Goal: Task Accomplishment & Management: Manage account settings

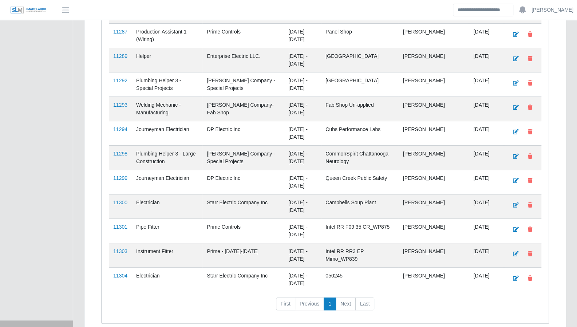
scroll to position [1829, 0]
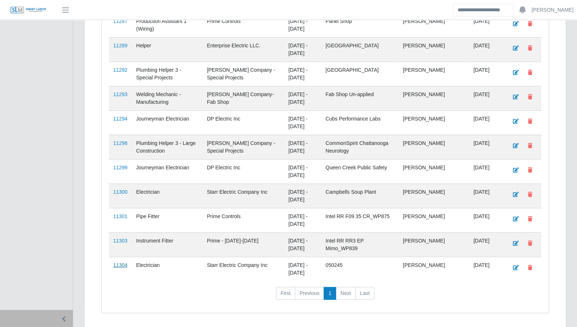
click at [121, 262] on link "11304" at bounding box center [120, 265] width 14 height 6
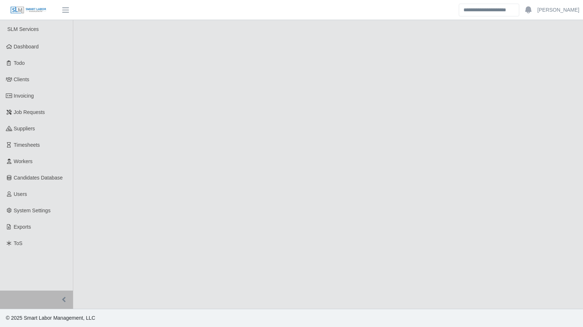
select select "****"
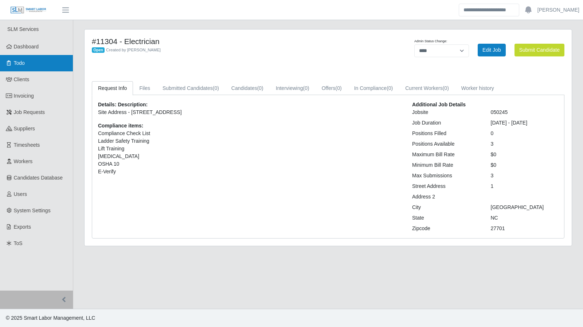
click at [17, 62] on span "Todo" at bounding box center [19, 63] width 11 height 6
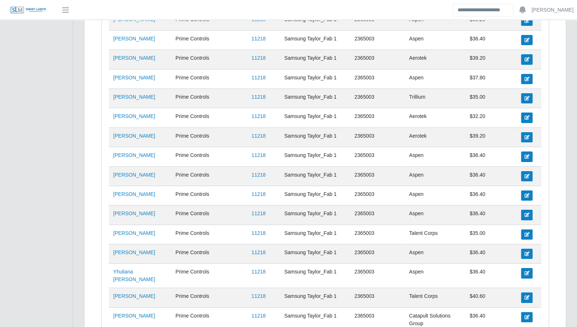
scroll to position [1952, 0]
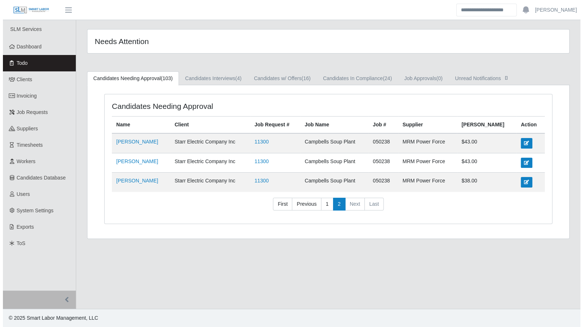
scroll to position [0, 0]
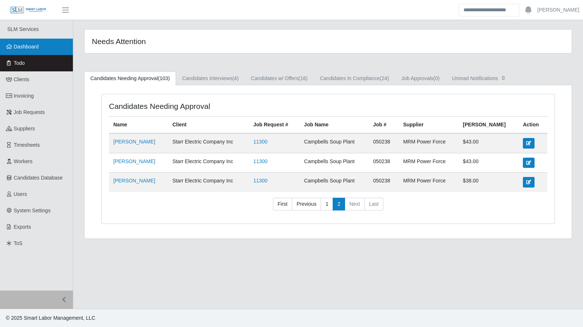
click at [17, 44] on span "Dashboard" at bounding box center [26, 47] width 25 height 6
